Goal: Information Seeking & Learning: Check status

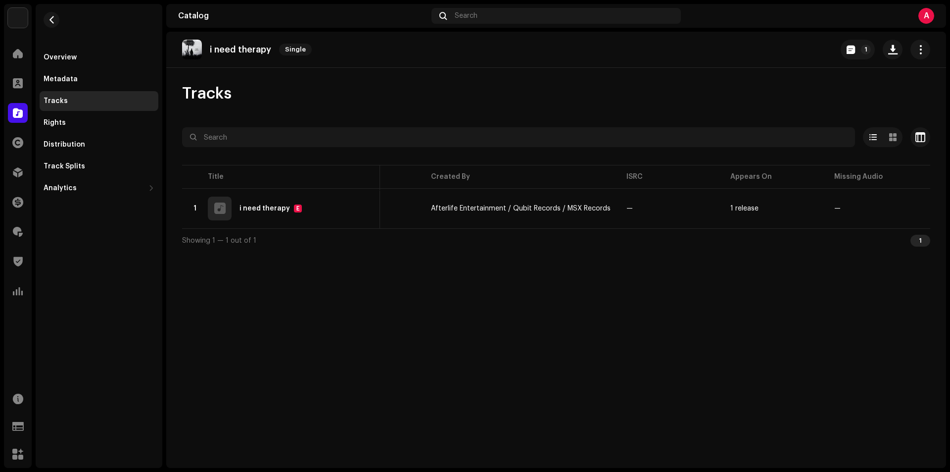
scroll to position [0, 168]
click at [857, 53] on button "1" at bounding box center [858, 50] width 34 height 20
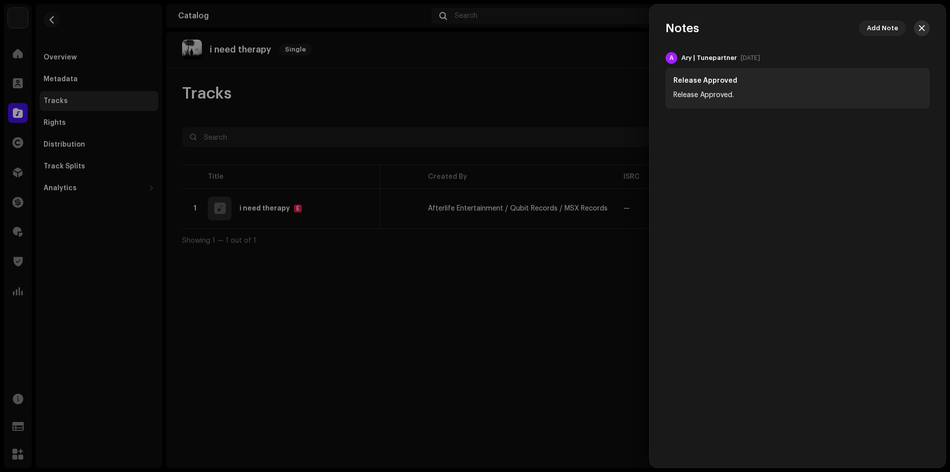
click at [926, 24] on button "button" at bounding box center [922, 28] width 16 height 16
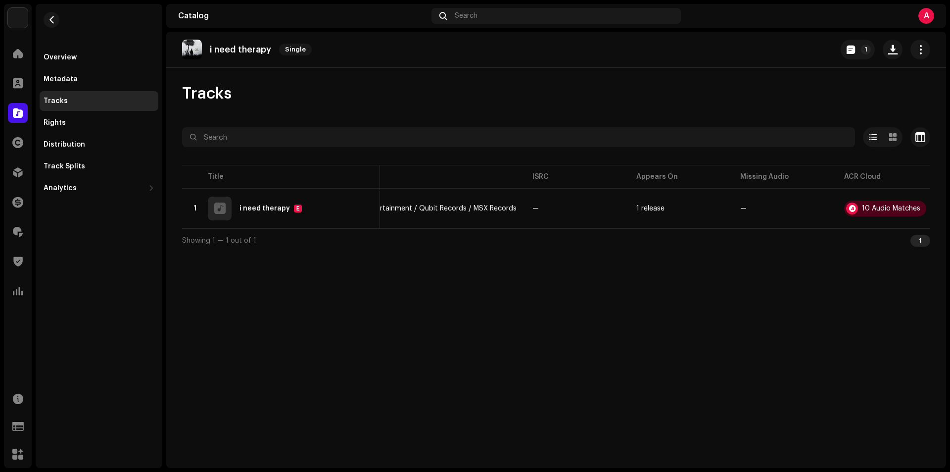
scroll to position [0, 265]
click at [864, 49] on p-badge "1" at bounding box center [866, 50] width 10 height 10
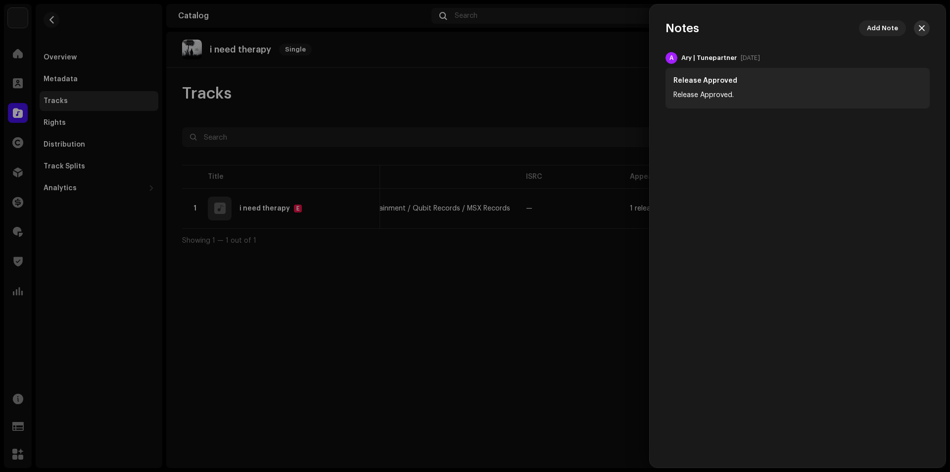
click at [925, 29] on button "button" at bounding box center [922, 28] width 16 height 16
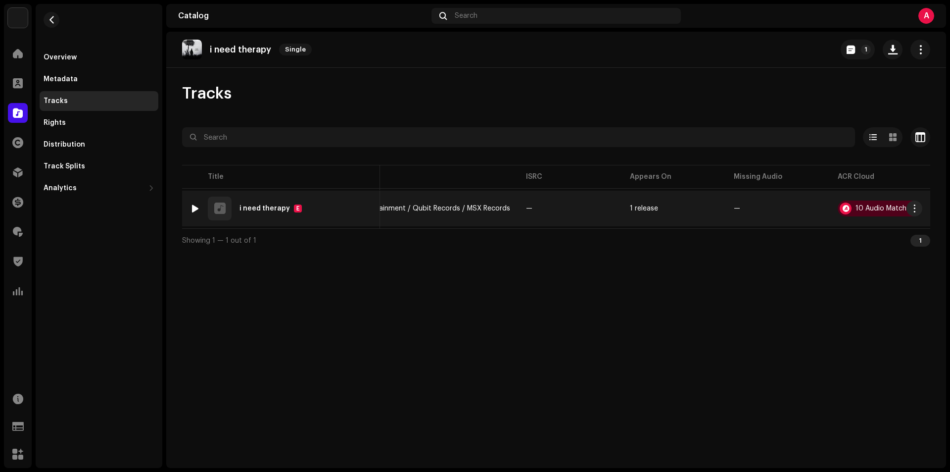
click at [703, 210] on re-a-table-link "1 release" at bounding box center [674, 208] width 88 height 7
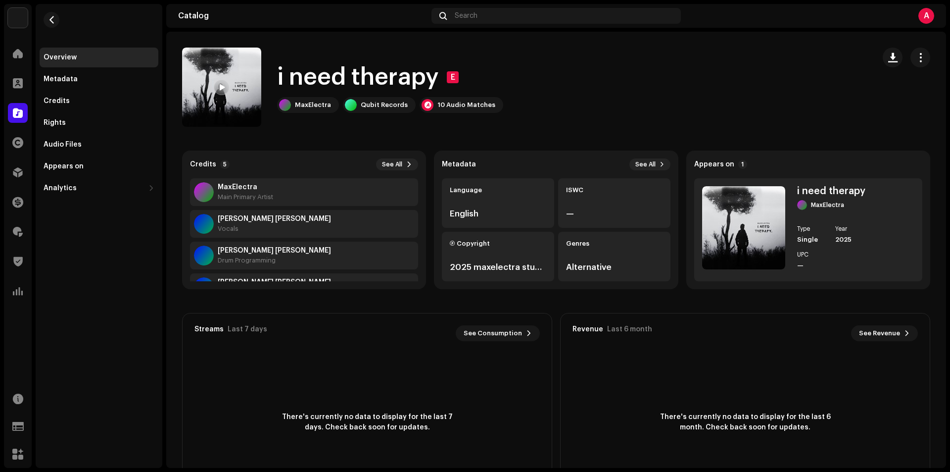
click at [60, 24] on re-m-nav-back at bounding box center [52, 26] width 24 height 44
click at [54, 22] on span "button" at bounding box center [51, 20] width 7 height 8
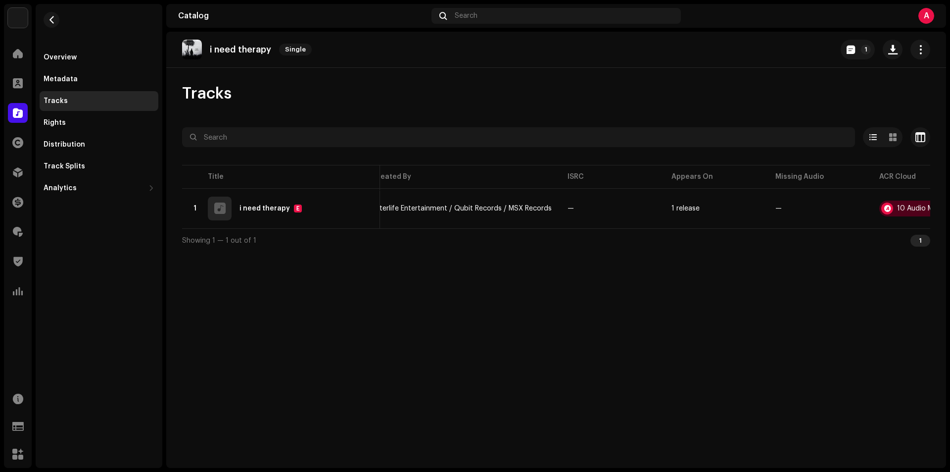
scroll to position [0, 265]
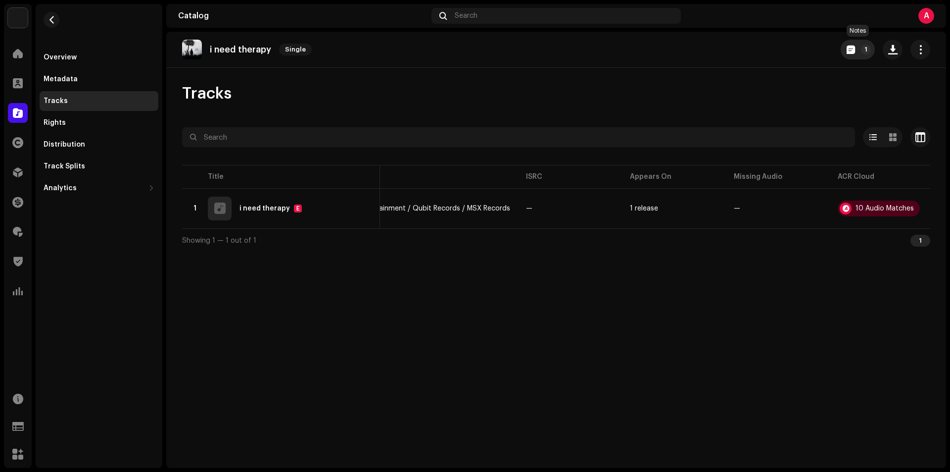
click at [848, 47] on span "button" at bounding box center [851, 50] width 8 height 8
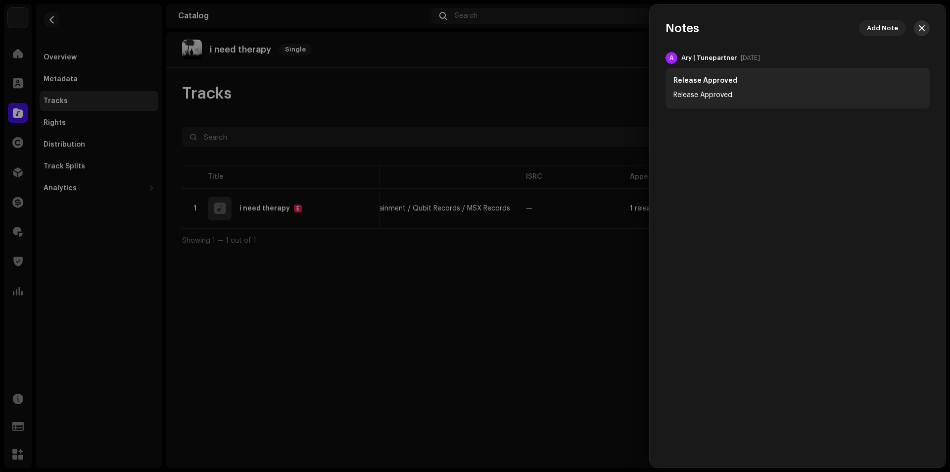
click at [924, 29] on span "button" at bounding box center [922, 28] width 6 height 8
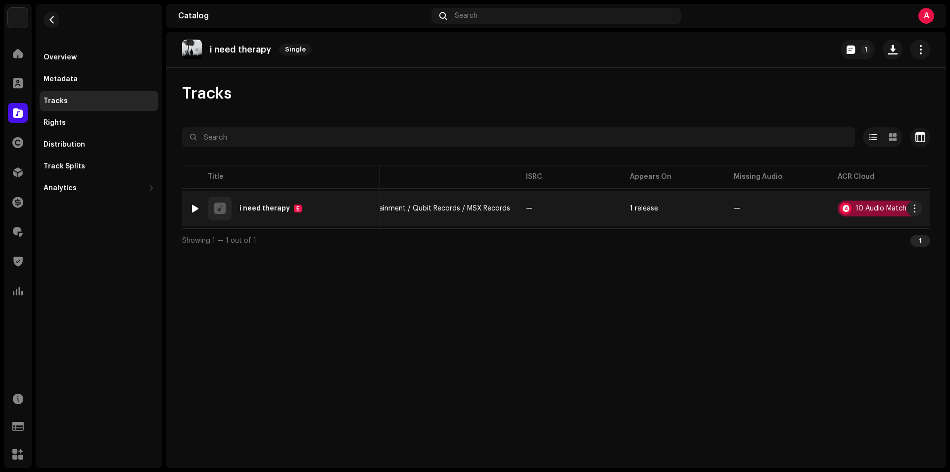
click at [850, 209] on div "10 Audio Matches" at bounding box center [879, 208] width 82 height 16
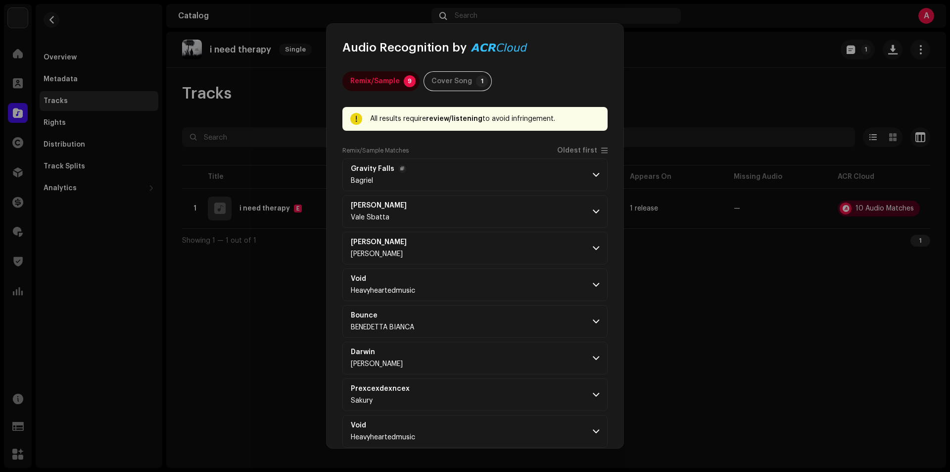
click at [515, 186] on p-accordion-header "Gravity Falls Bagriel" at bounding box center [474, 174] width 265 height 33
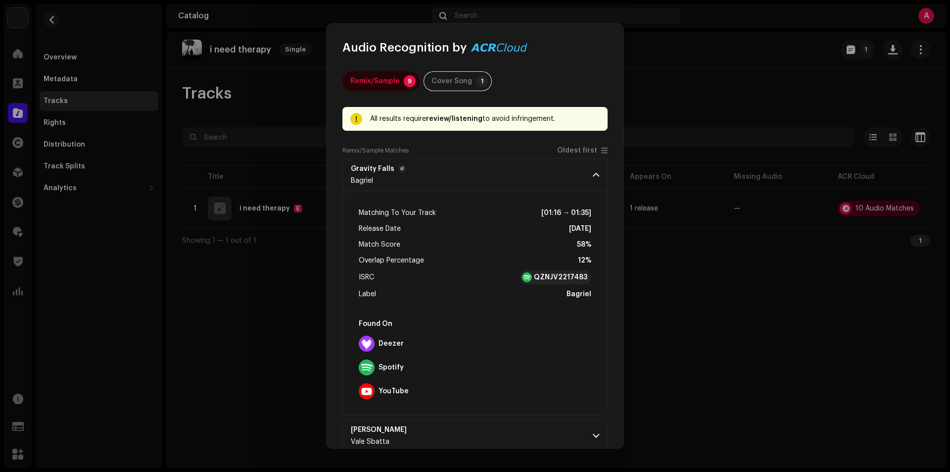
click at [524, 182] on p-accordion-header "Gravity Falls Bagriel" at bounding box center [474, 174] width 265 height 33
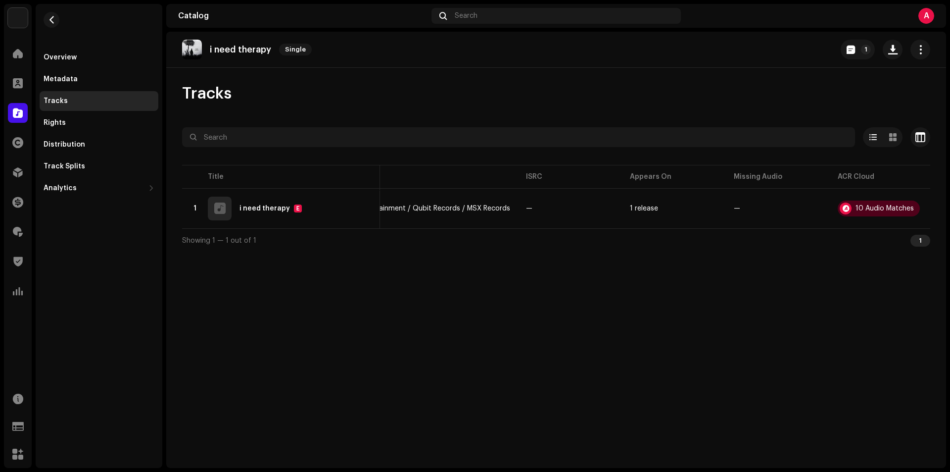
click at [730, 271] on div "Audio Recognition by Remix/Sample 9 Cover Song 1 All results require review/lis…" at bounding box center [475, 236] width 950 height 472
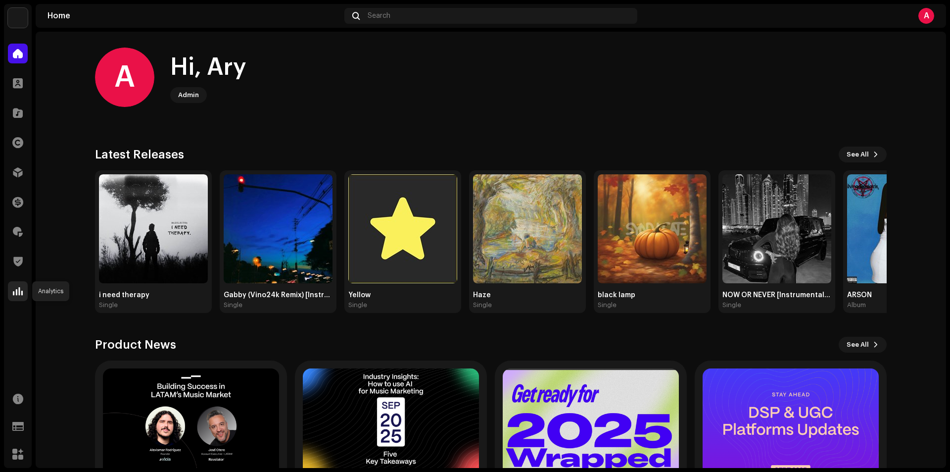
click at [15, 292] on span at bounding box center [18, 291] width 10 height 8
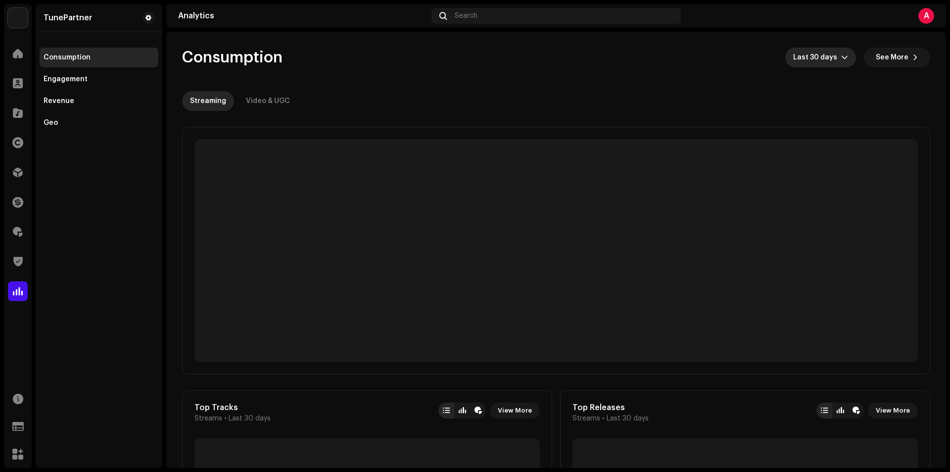
click at [809, 64] on span "Last 30 days" at bounding box center [817, 58] width 48 height 20
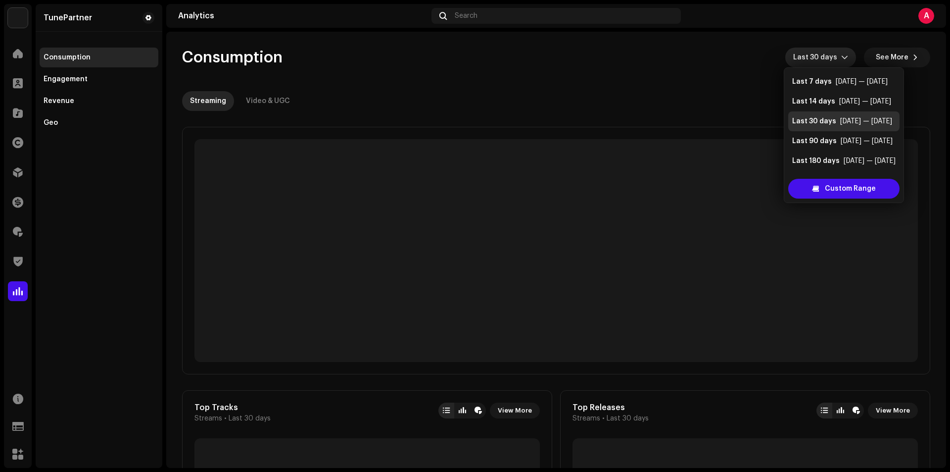
click at [616, 63] on div "Consumption Last 30 days See More" at bounding box center [556, 58] width 748 height 20
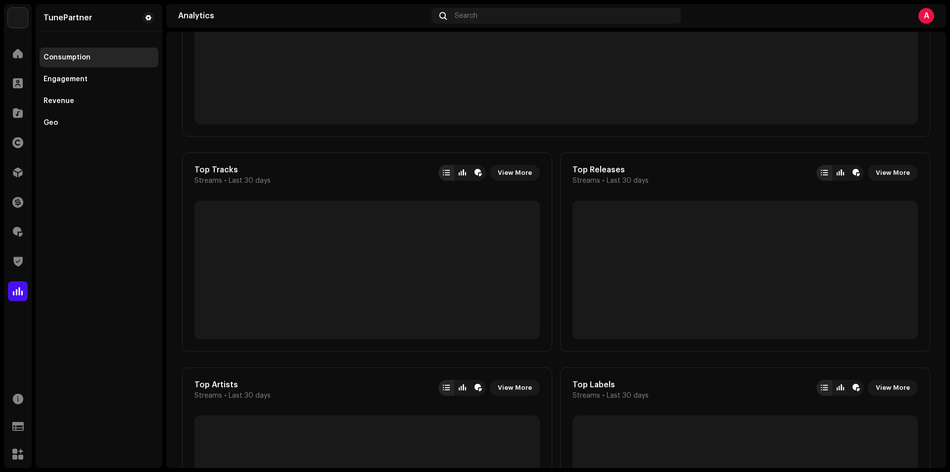
scroll to position [297, 0]
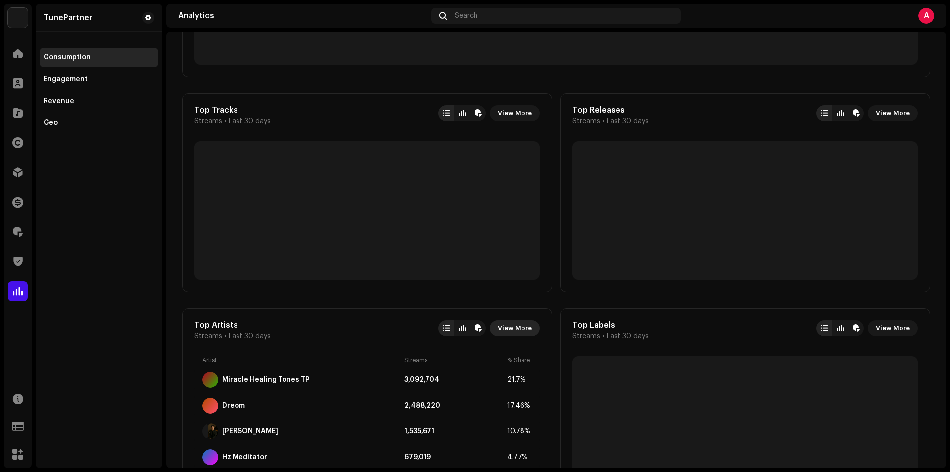
click at [516, 331] on span "View More" at bounding box center [515, 328] width 34 height 20
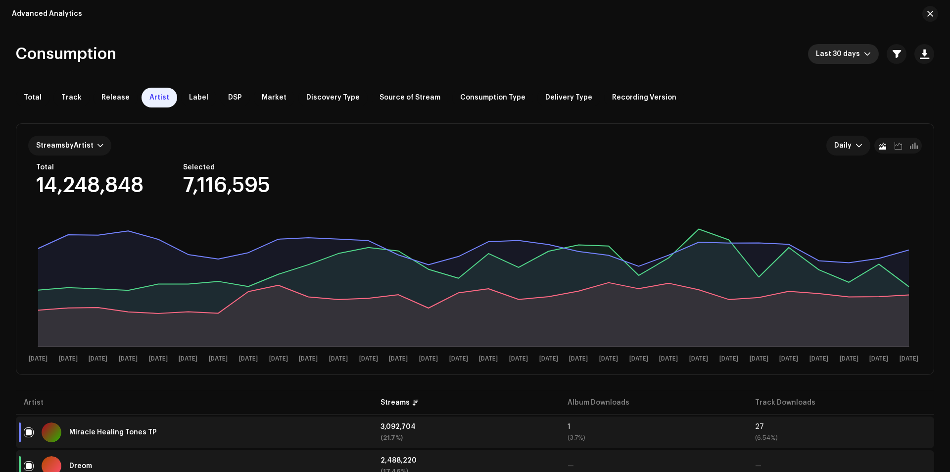
click at [840, 49] on span "Last 30 days" at bounding box center [840, 54] width 48 height 20
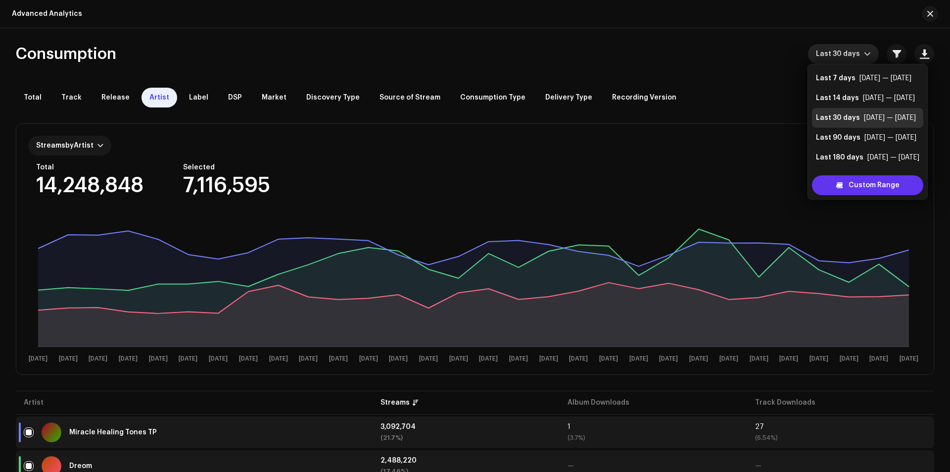
scroll to position [16, 0]
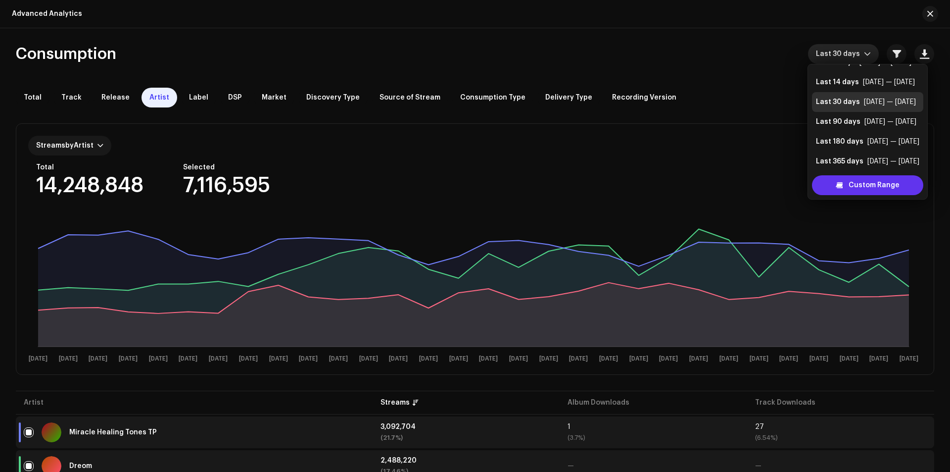
click at [842, 183] on span at bounding box center [839, 185] width 7 height 8
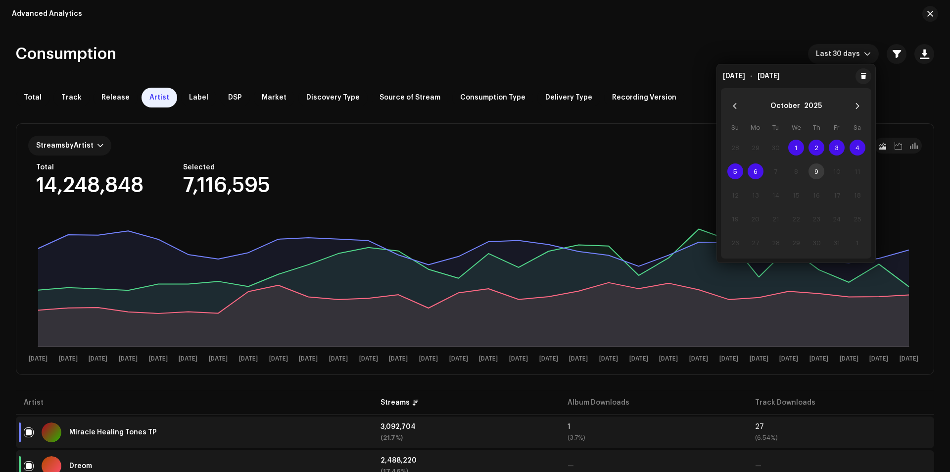
click at [857, 153] on span "4" at bounding box center [858, 148] width 16 height 16
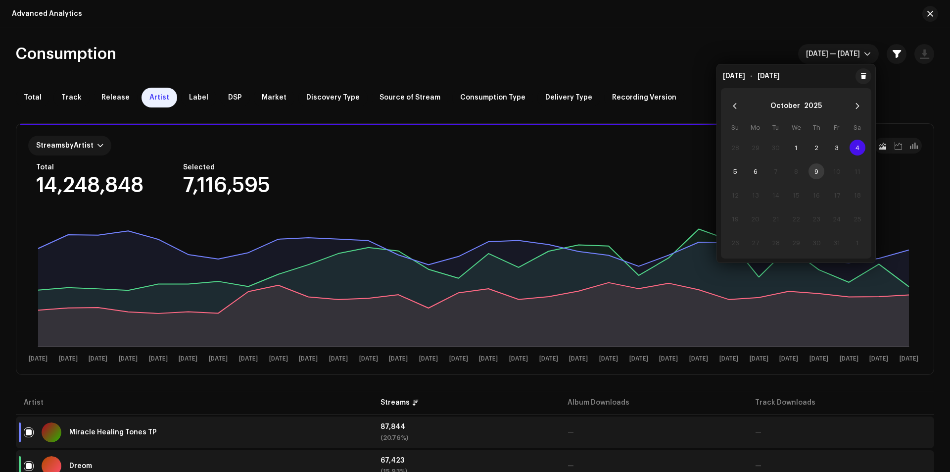
click at [591, 61] on div "Consumption Oct 4 — Oct 4" at bounding box center [475, 54] width 918 height 20
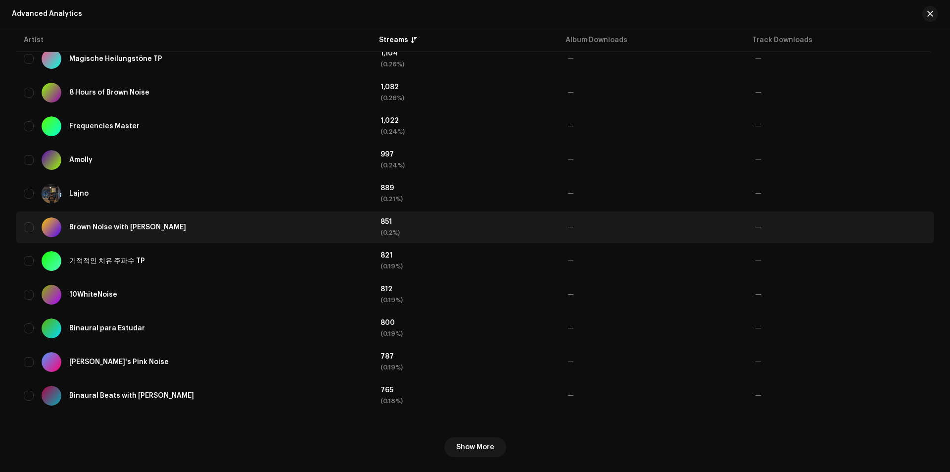
scroll to position [1689, 0]
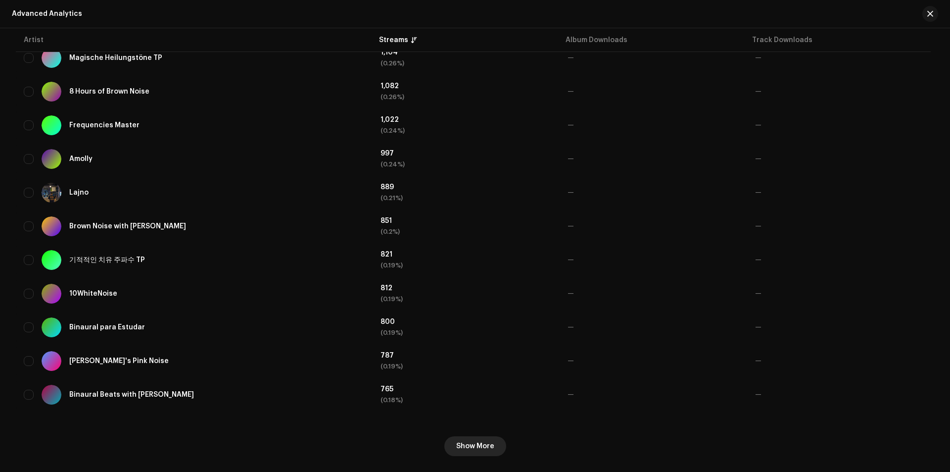
click at [477, 448] on span "Show More" at bounding box center [475, 446] width 38 height 20
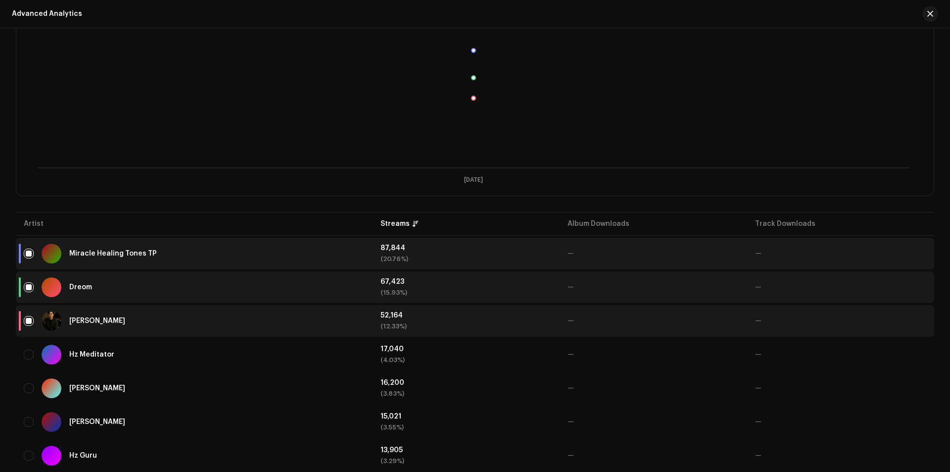
scroll to position [0, 0]
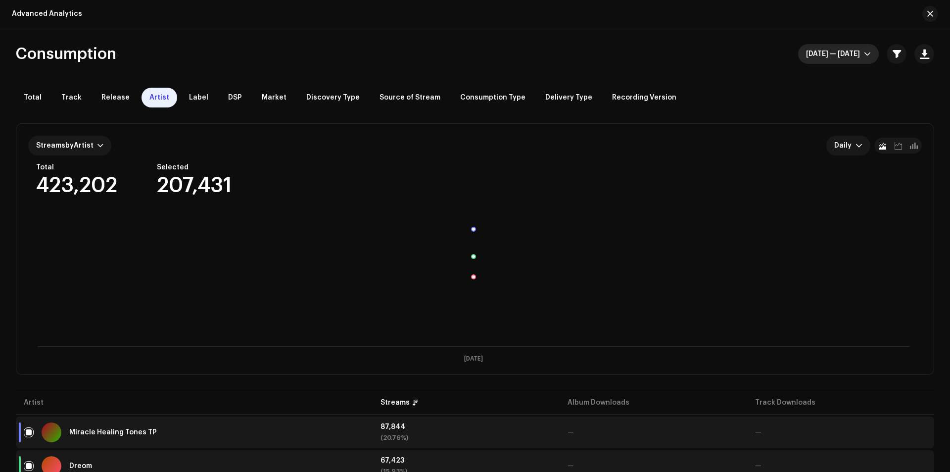
click at [836, 52] on span "Oct 4 — Oct 4" at bounding box center [835, 54] width 58 height 20
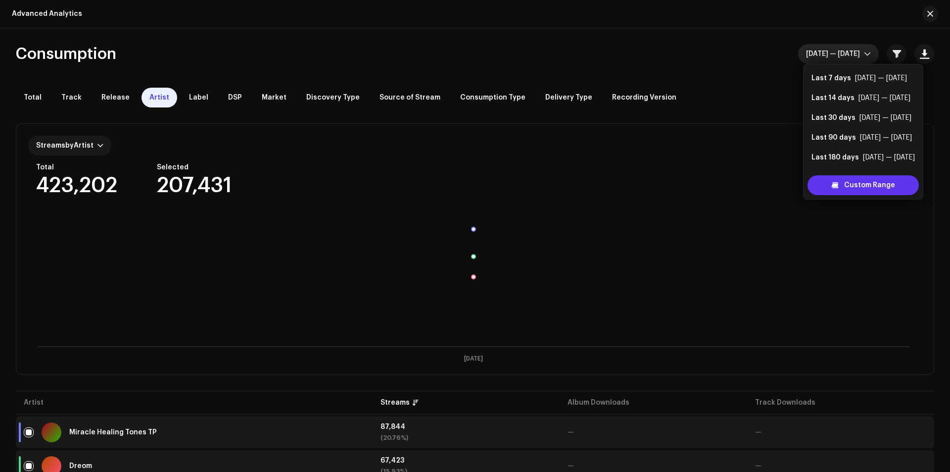
scroll to position [16, 0]
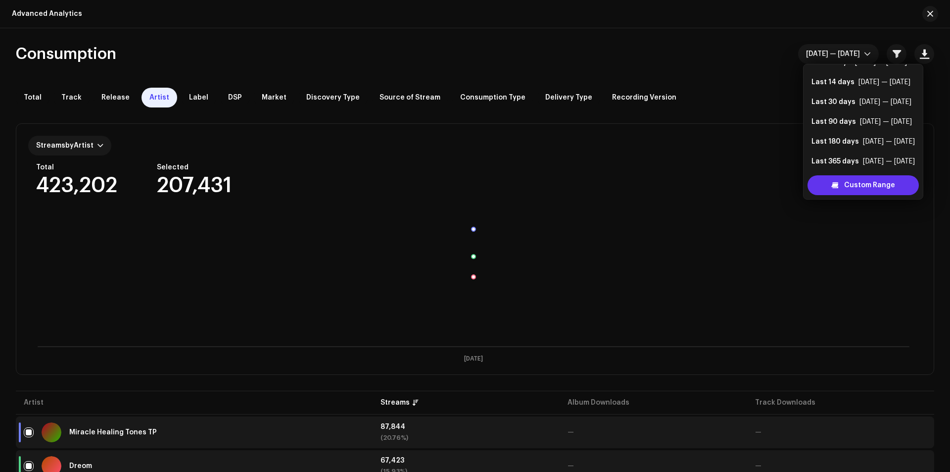
click at [829, 186] on div "Custom Range" at bounding box center [863, 185] width 111 height 20
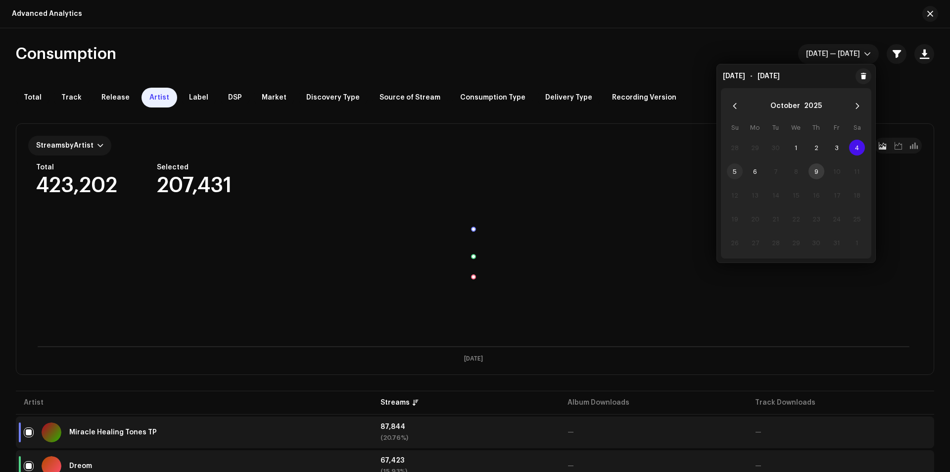
click at [738, 172] on span "5" at bounding box center [735, 171] width 16 height 16
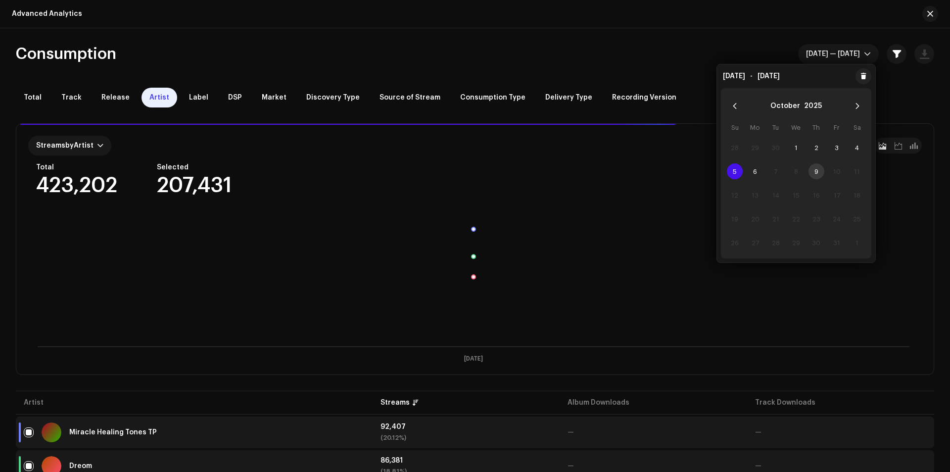
click at [571, 54] on div "Consumption Oct 5 — Oct 5" at bounding box center [475, 54] width 918 height 20
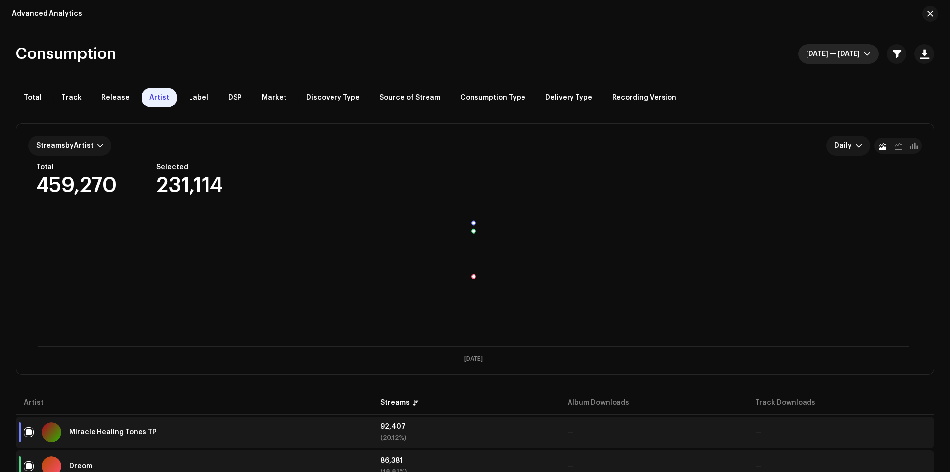
click at [835, 54] on span "Oct 5 — Oct 5" at bounding box center [835, 54] width 58 height 20
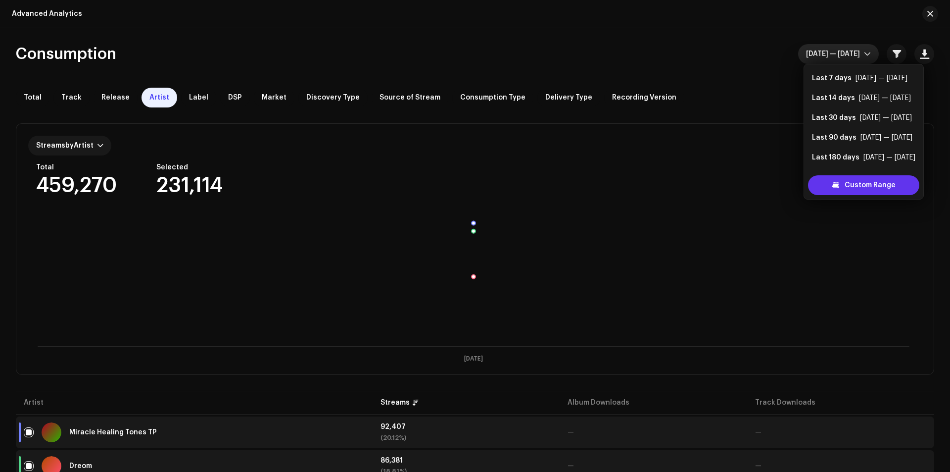
scroll to position [16, 0]
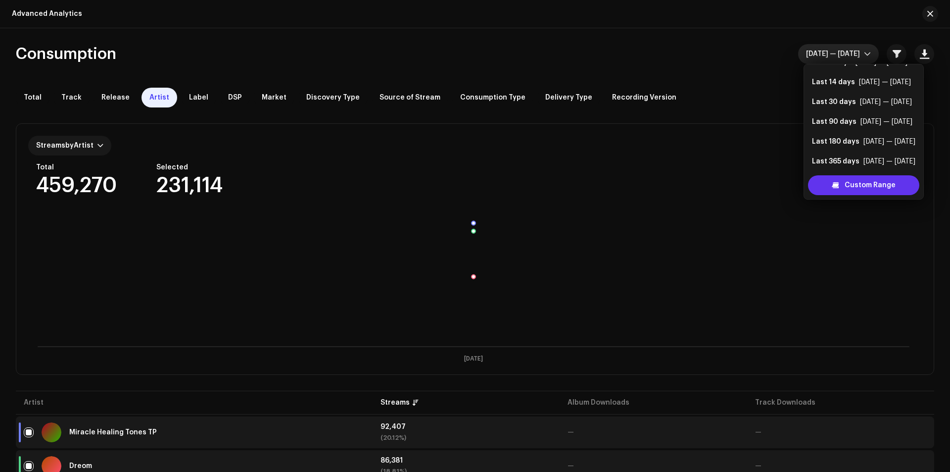
click at [866, 180] on span "Custom Range" at bounding box center [870, 185] width 51 height 20
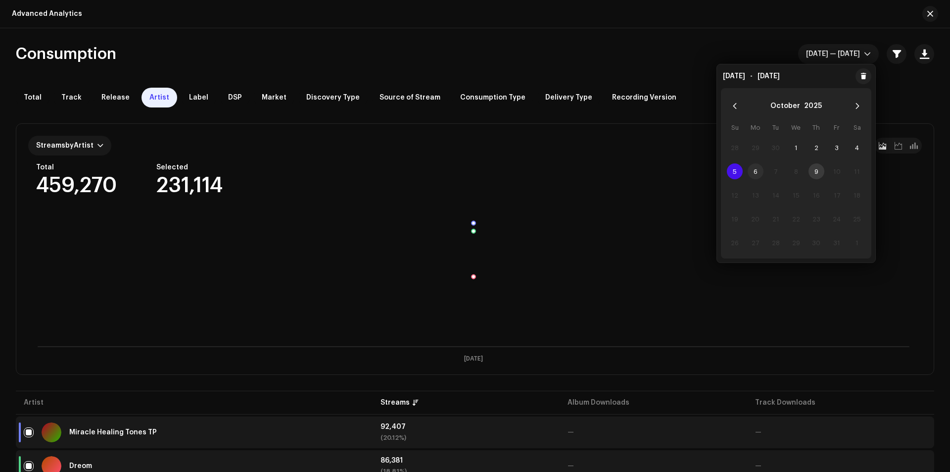
click at [755, 169] on span "6" at bounding box center [756, 171] width 16 height 16
drag, startPoint x: 520, startPoint y: 40, endPoint x: 519, endPoint y: 48, distance: 8.0
click at [520, 43] on div "Consumption Oct 6 — Oct 6 Total Track Release Artist Label DSP Market Discovery…" at bounding box center [475, 249] width 950 height 443
